Goal: Task Accomplishment & Management: Manage account settings

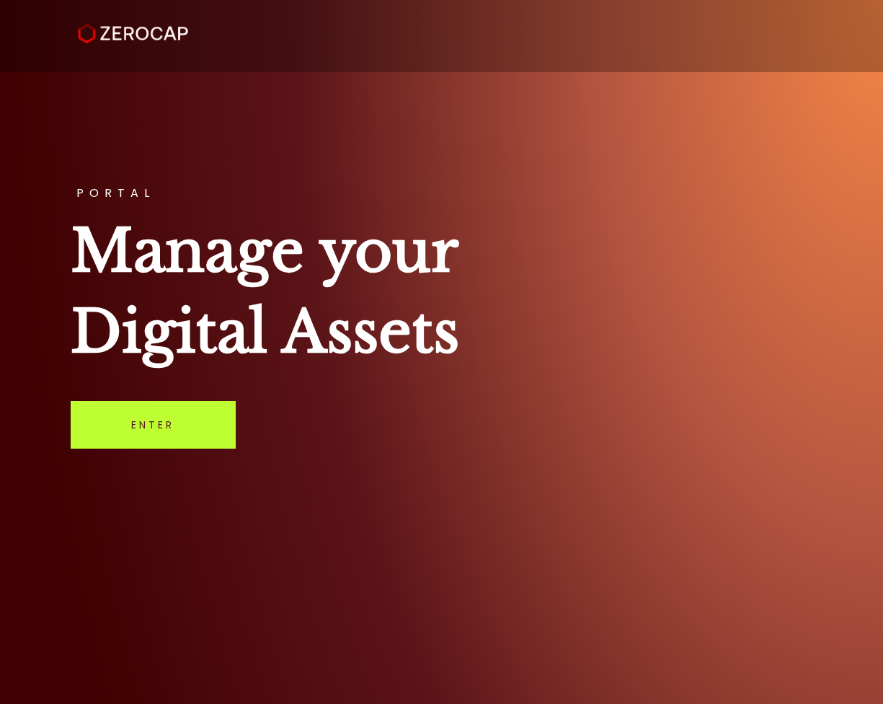
click at [154, 426] on link "Enter" at bounding box center [153, 425] width 165 height 48
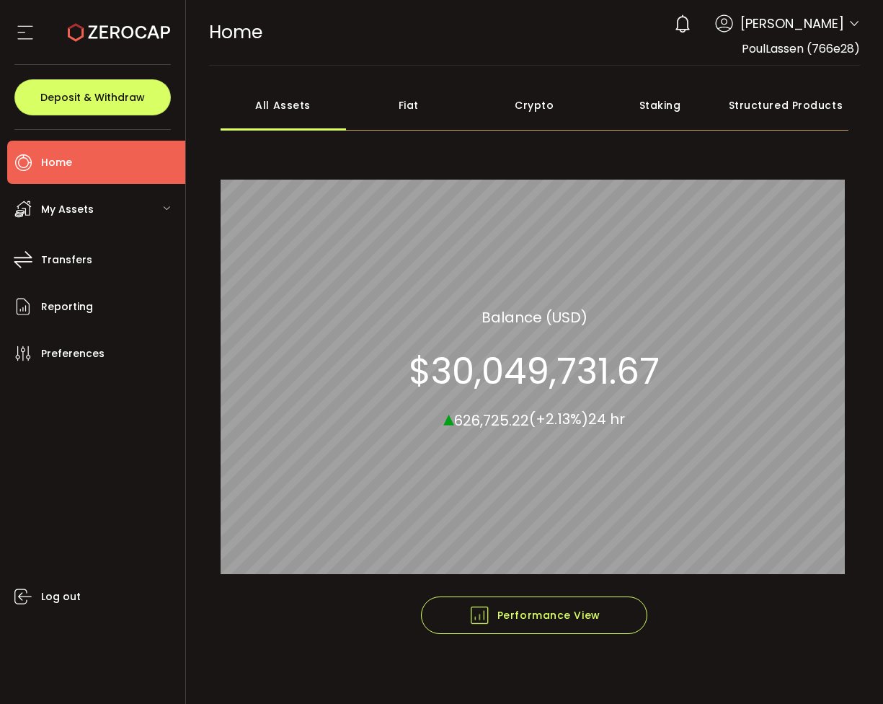
click at [517, 103] on div "Crypto" at bounding box center [534, 105] width 125 height 50
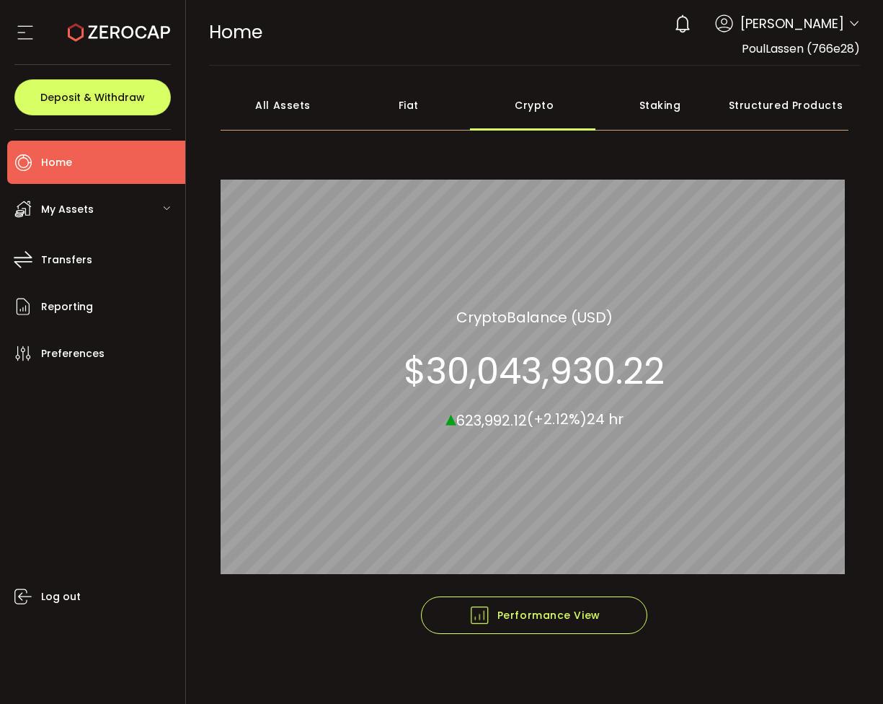
click at [163, 207] on icon at bounding box center [166, 208] width 9 height 9
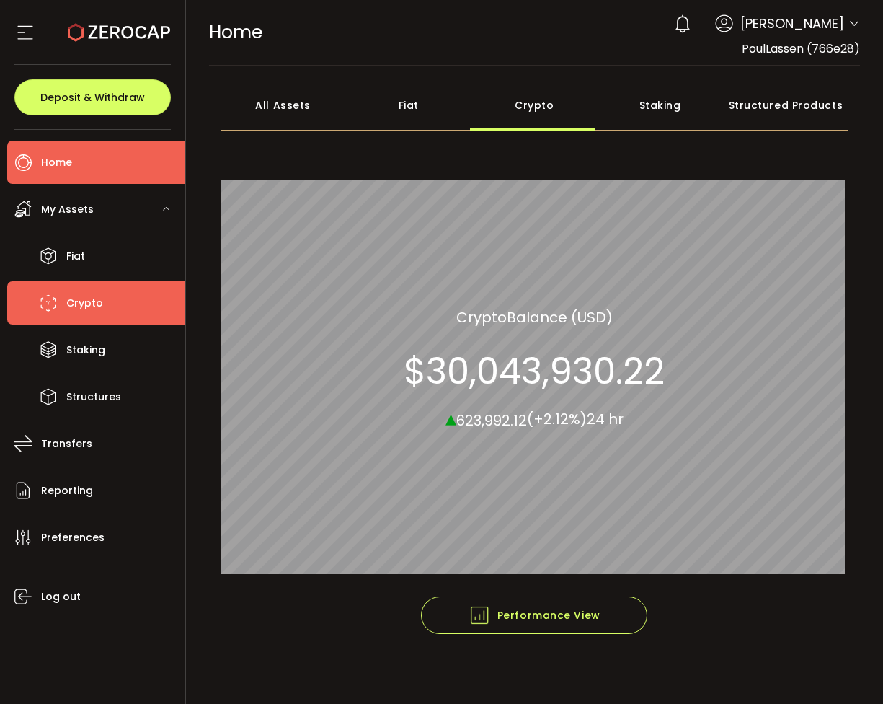
click at [81, 302] on span "Crypto" at bounding box center [84, 303] width 37 height 21
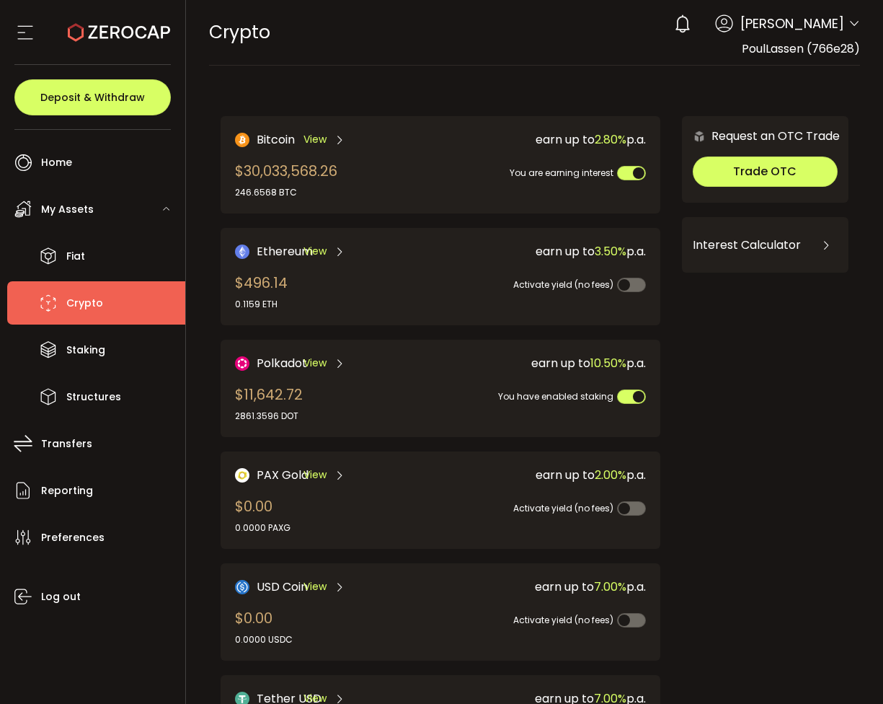
click at [400, 143] on div "Bitcoin View" at bounding box center [327, 140] width 185 height 18
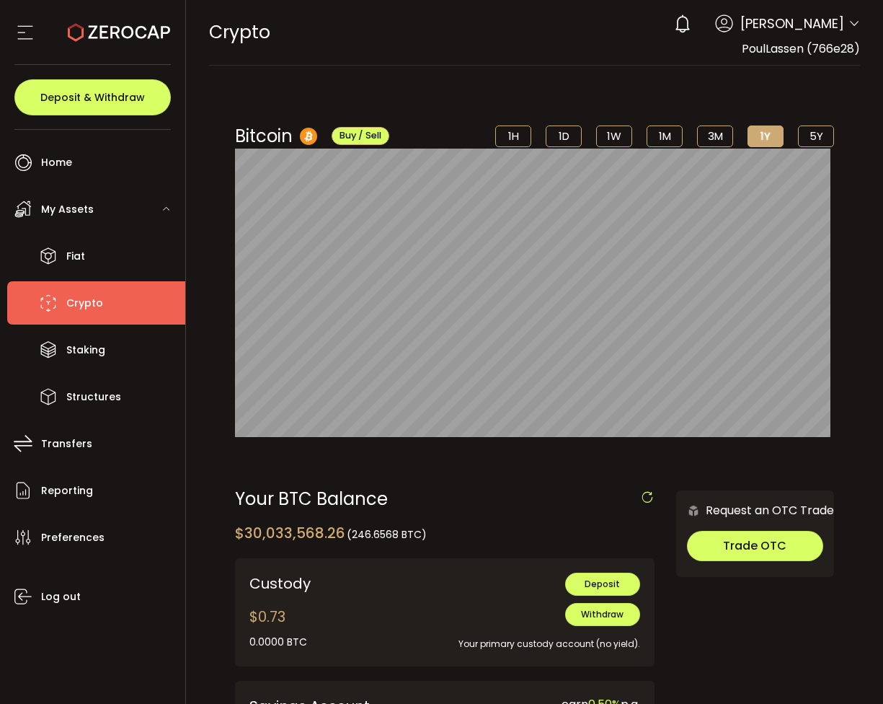
click at [849, 25] on icon at bounding box center [855, 24] width 12 height 12
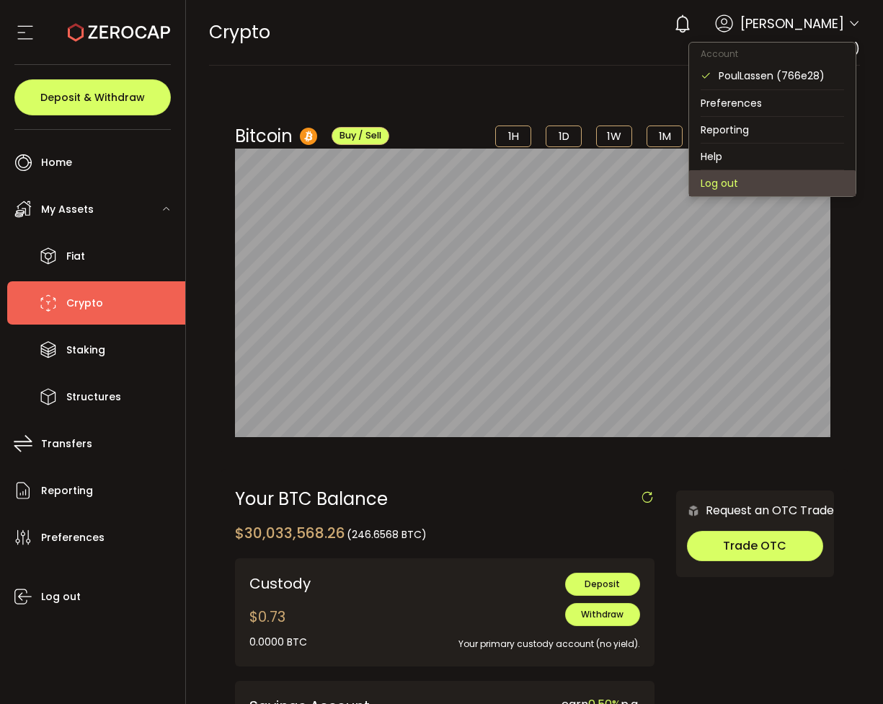
click at [720, 177] on li "Log out" at bounding box center [772, 183] width 167 height 26
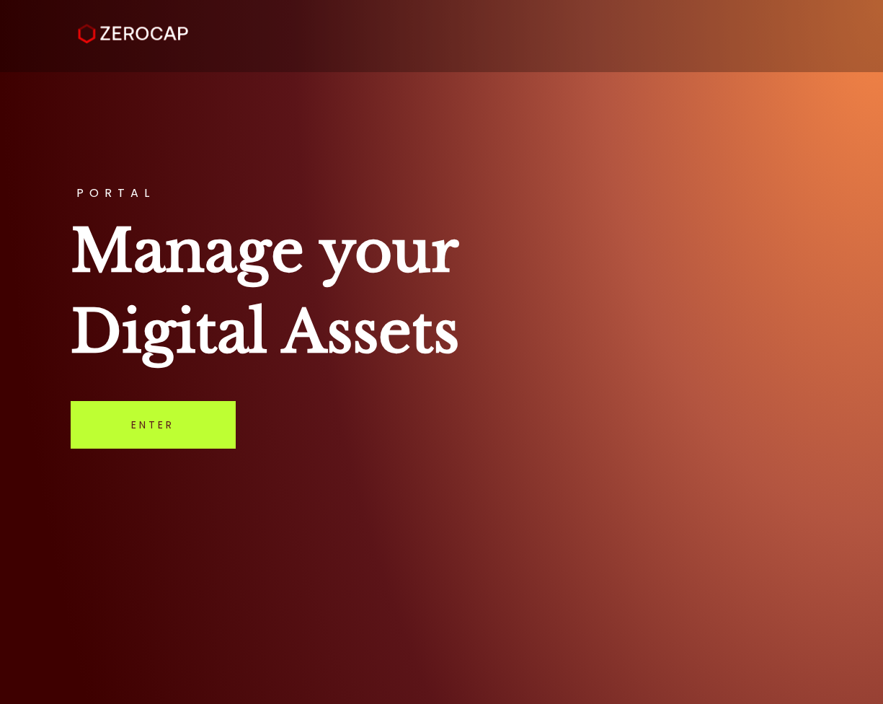
click at [171, 426] on link "Enter" at bounding box center [153, 425] width 165 height 48
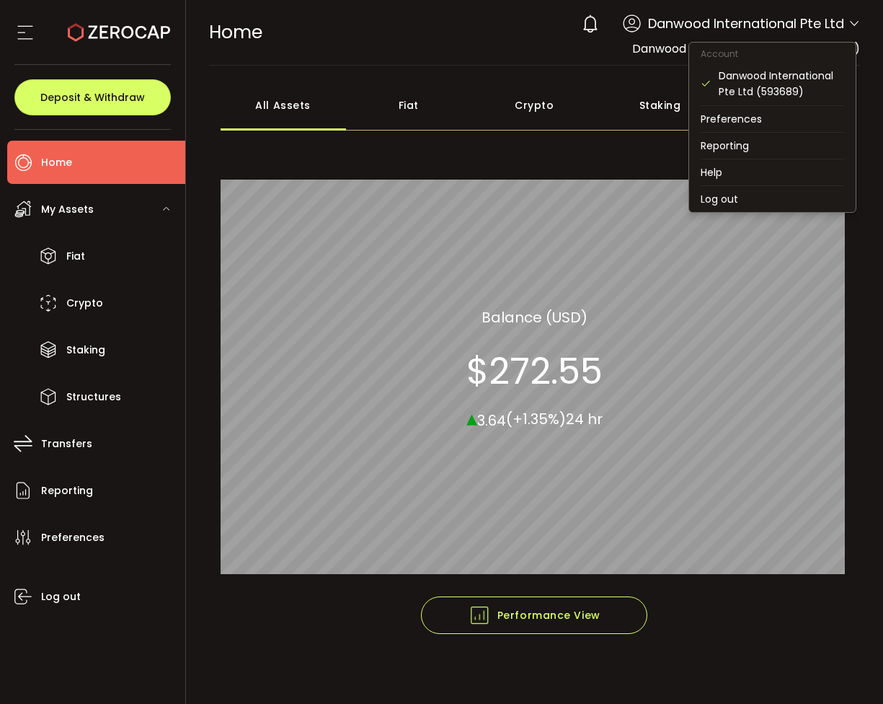
click at [849, 23] on icon at bounding box center [855, 24] width 12 height 12
click at [717, 197] on li "Log out" at bounding box center [772, 199] width 167 height 26
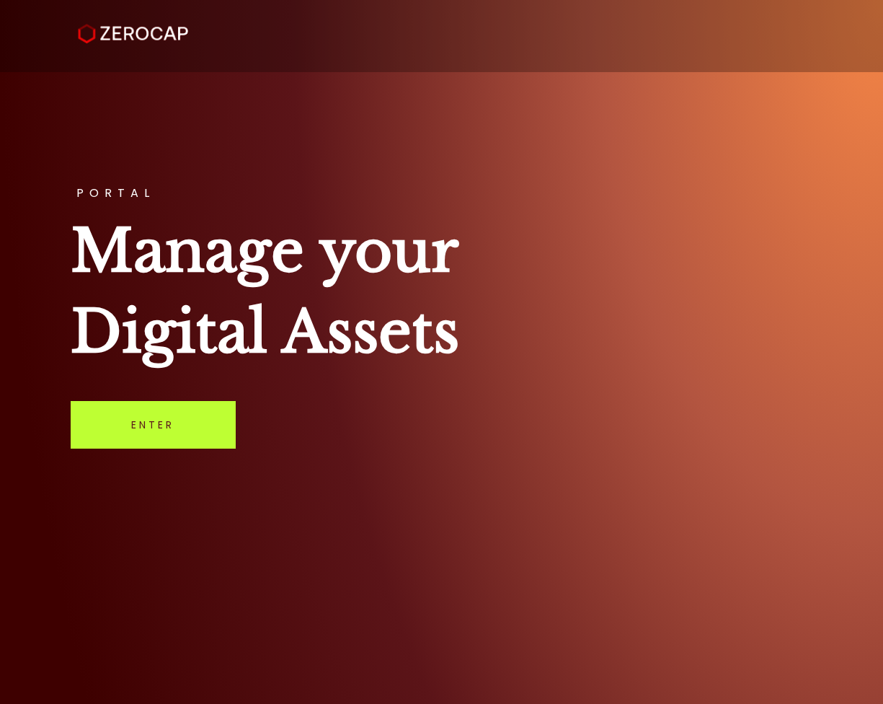
click at [149, 419] on link "Enter" at bounding box center [153, 425] width 165 height 48
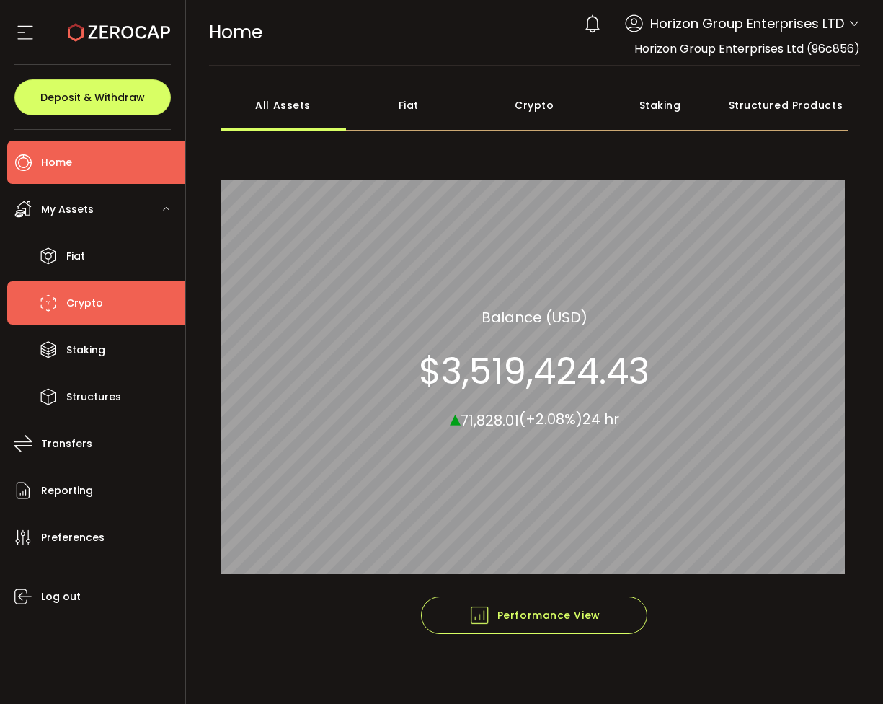
click at [86, 301] on span "Crypto" at bounding box center [84, 303] width 37 height 21
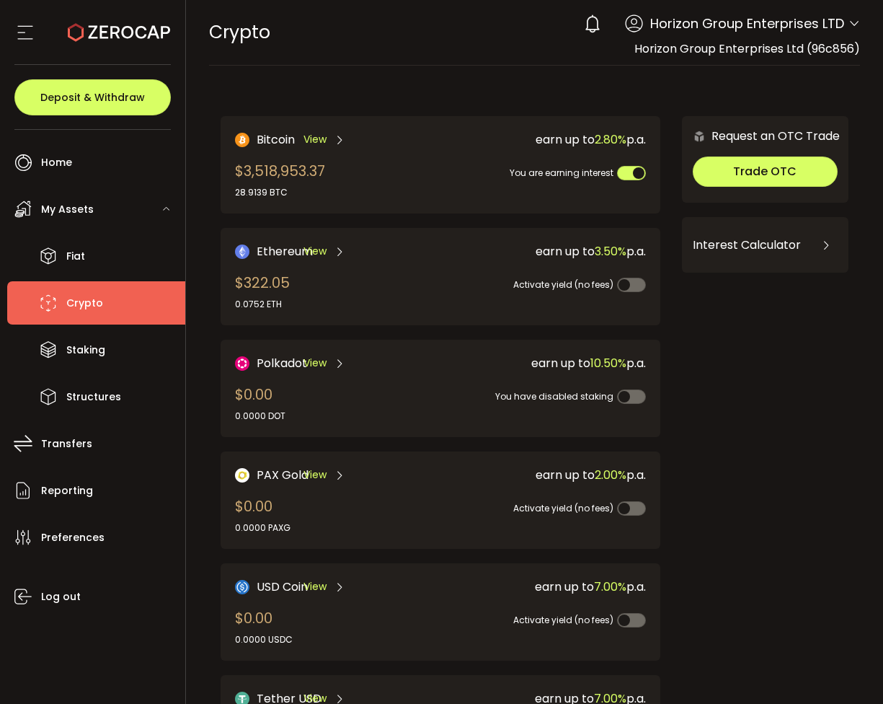
click at [381, 171] on div "Bitcoin View $3,518,953.37 28.9139 BTC" at bounding box center [327, 165] width 185 height 68
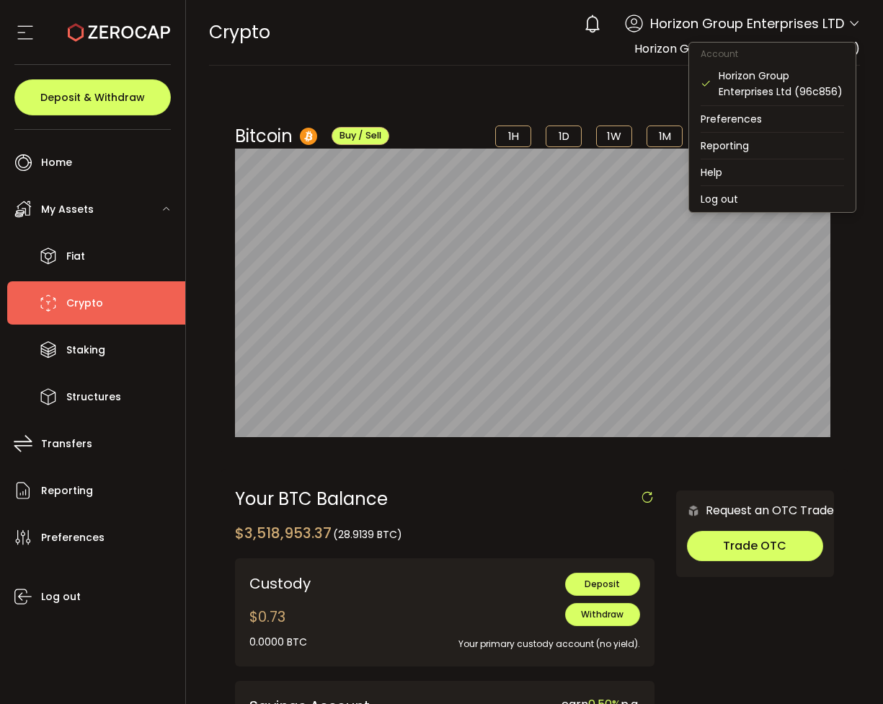
click at [849, 24] on icon at bounding box center [855, 24] width 12 height 12
click at [711, 201] on li "Log out" at bounding box center [772, 199] width 167 height 26
